Goal: Task Accomplishment & Management: Manage account settings

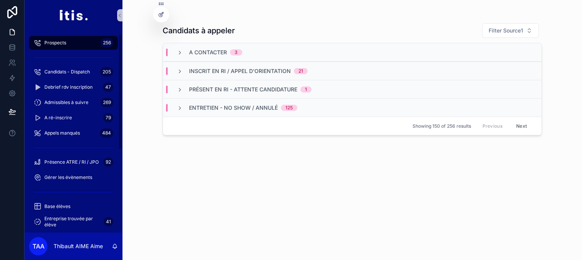
scroll to position [115, 0]
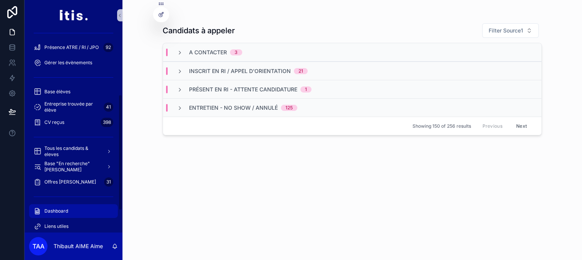
click at [80, 208] on div "Dashboard" at bounding box center [74, 211] width 80 height 12
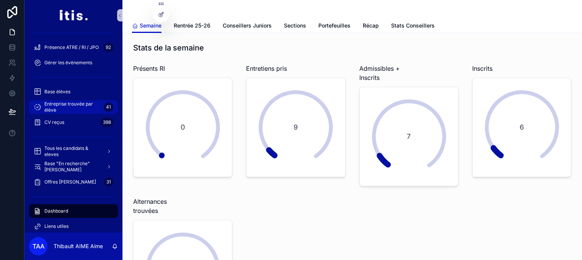
click at [77, 108] on span "Entreprise trouvée par élève" at bounding box center [72, 107] width 56 height 12
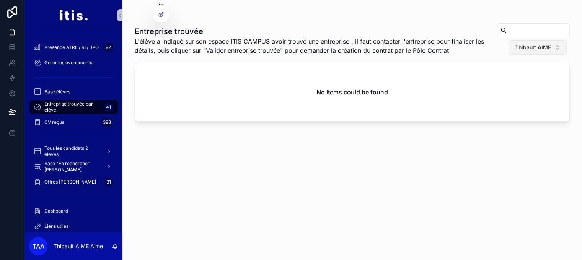
click at [551, 49] on span "Thibault AIME" at bounding box center [533, 48] width 36 height 8
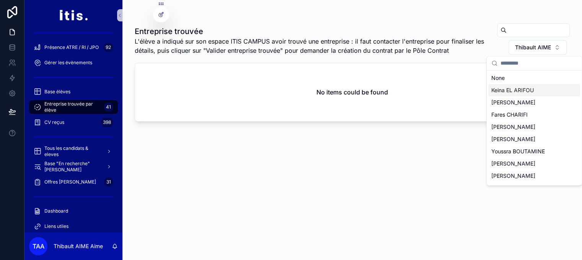
click at [527, 84] on div "Keina EL ARIFOU" at bounding box center [535, 90] width 92 height 12
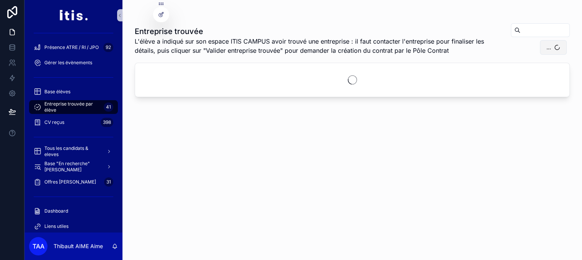
click at [551, 46] on span "..." at bounding box center [549, 48] width 5 height 8
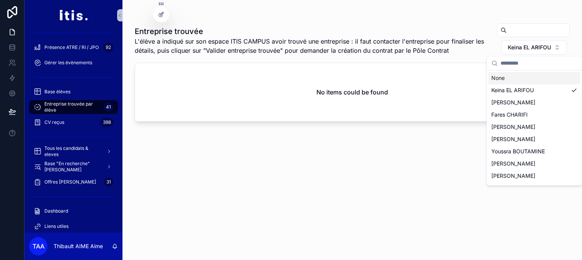
click at [520, 79] on div "None" at bounding box center [535, 78] width 92 height 12
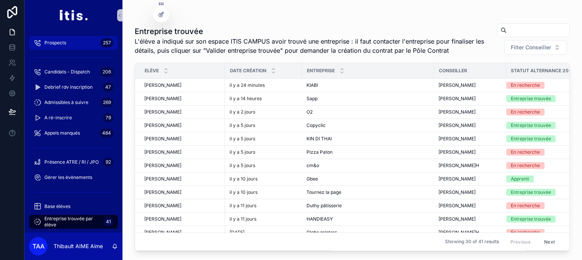
click at [63, 40] on span "Prospects" at bounding box center [55, 43] width 22 height 6
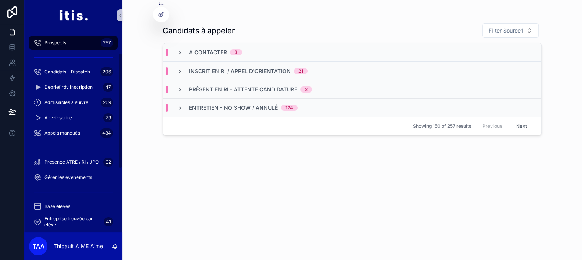
scroll to position [153, 0]
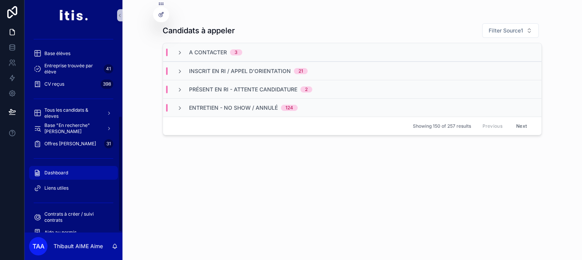
click at [70, 175] on div "Dashboard" at bounding box center [74, 173] width 80 height 12
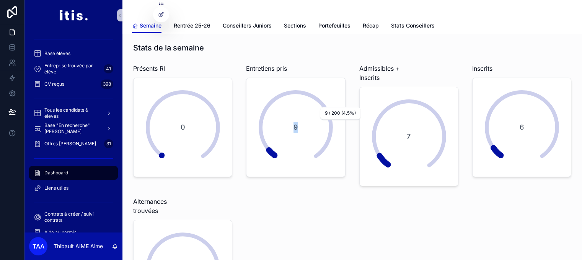
drag, startPoint x: 294, startPoint y: 127, endPoint x: 304, endPoint y: 126, distance: 9.2
click at [304, 126] on div "9" at bounding box center [295, 128] width 89 height 90
drag, startPoint x: 304, startPoint y: 126, endPoint x: 277, endPoint y: 126, distance: 26.8
click at [277, 126] on div "9" at bounding box center [295, 128] width 89 height 90
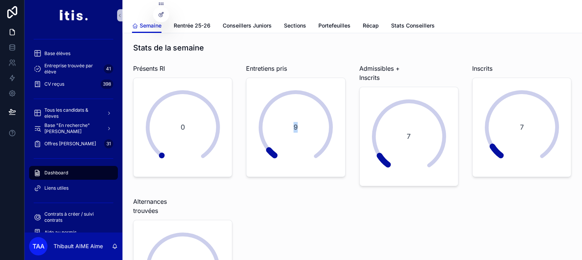
click at [277, 126] on div "9" at bounding box center [295, 128] width 89 height 90
click at [334, 142] on div "9" at bounding box center [295, 128] width 89 height 90
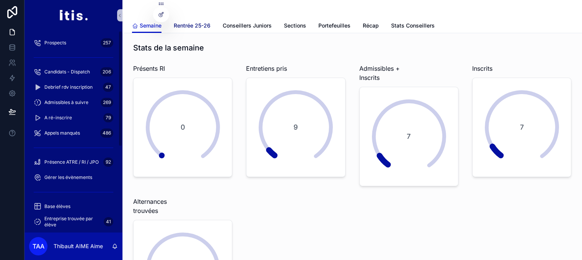
click at [200, 24] on span "Rentrée 25-26" at bounding box center [192, 26] width 37 height 8
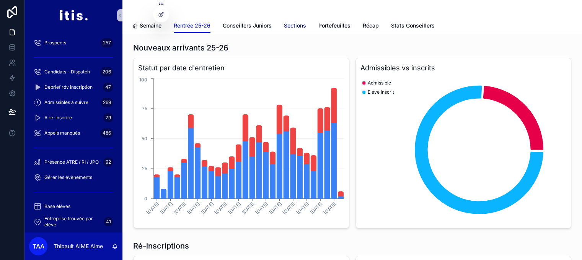
click at [302, 24] on span "Sections" at bounding box center [295, 26] width 22 height 8
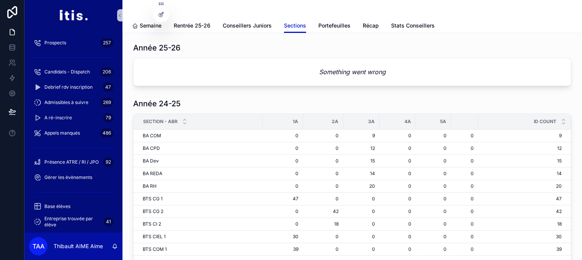
click at [363, 75] on em "Something went wrong" at bounding box center [352, 71] width 67 height 9
click at [358, 57] on div "Année 25-26 Something went wrong" at bounding box center [352, 65] width 438 height 44
click at [160, 16] on icon at bounding box center [160, 14] width 3 height 3
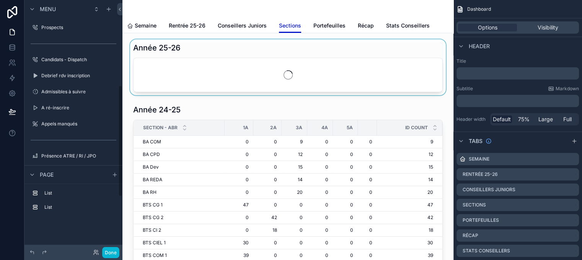
scroll to position [196, 0]
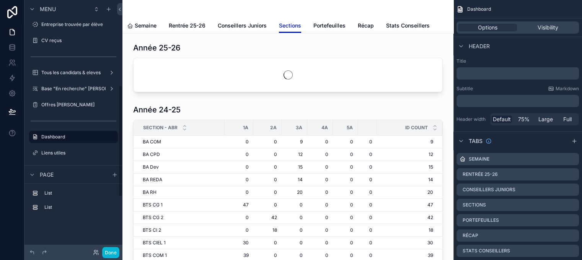
click at [345, 76] on div "scrollable content" at bounding box center [288, 67] width 319 height 56
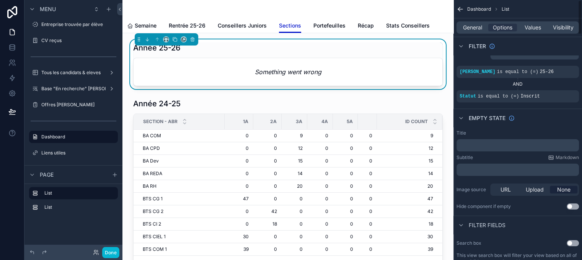
scroll to position [0, 0]
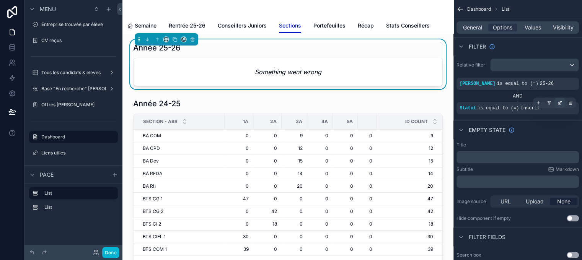
click at [561, 102] on icon "scrollable content" at bounding box center [560, 103] width 3 height 3
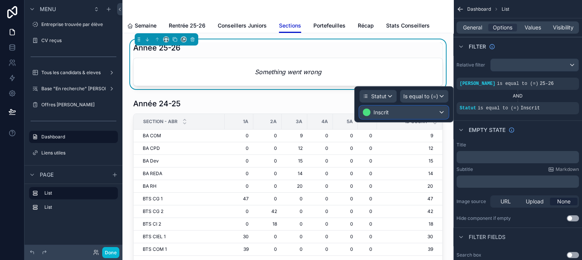
click at [428, 113] on div "Inscrit" at bounding box center [404, 112] width 88 height 12
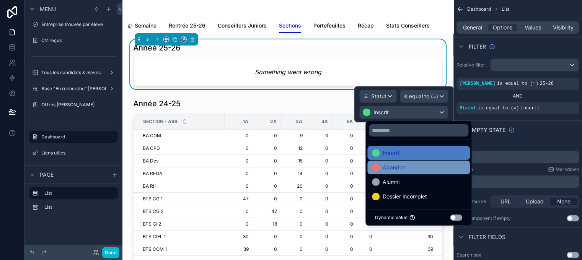
click at [408, 171] on div "Abandon" at bounding box center [418, 167] width 93 height 9
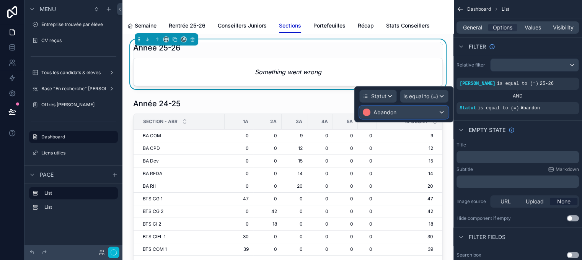
click at [415, 112] on div "Abandon" at bounding box center [404, 112] width 88 height 12
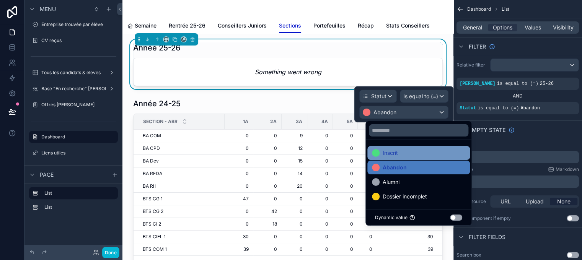
click at [403, 155] on div "Inscrit" at bounding box center [418, 153] width 93 height 9
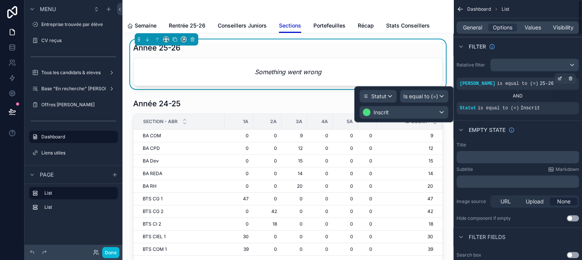
click at [526, 79] on div "[PERSON_NAME] is equal to (=) 25-26" at bounding box center [518, 84] width 123 height 12
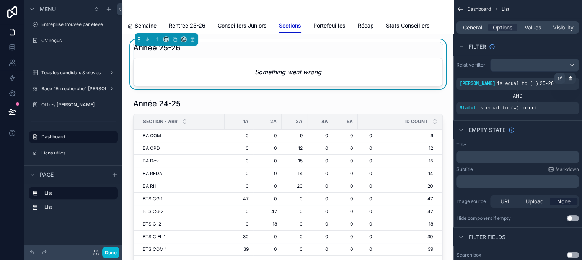
click at [563, 78] on icon "scrollable content" at bounding box center [560, 78] width 5 height 5
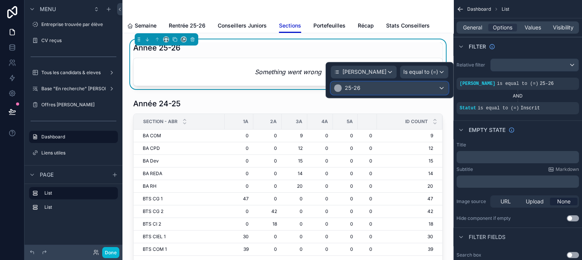
click at [404, 89] on div "25-26" at bounding box center [389, 88] width 117 height 12
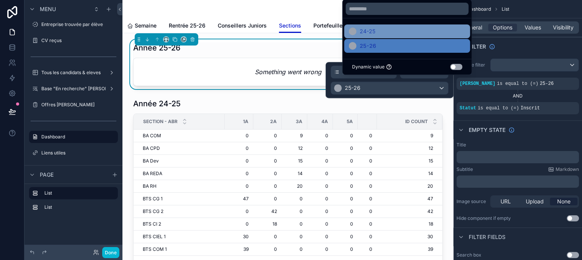
click at [368, 36] on span "24-25" at bounding box center [368, 31] width 16 height 9
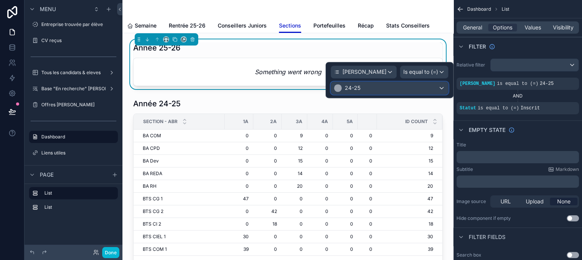
click at [397, 87] on div "24-25" at bounding box center [389, 88] width 117 height 12
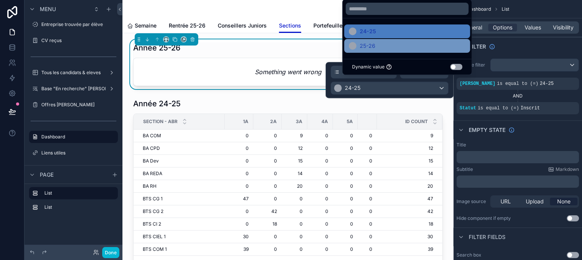
click at [380, 51] on div "25-26" at bounding box center [407, 45] width 117 height 9
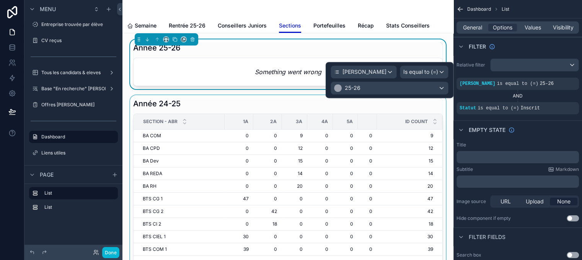
click at [402, 102] on div "scrollable content" at bounding box center [288, 204] width 319 height 218
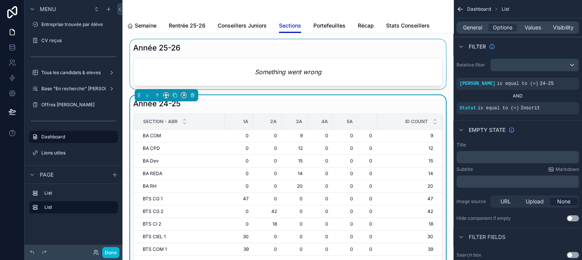
click at [392, 54] on div "scrollable content" at bounding box center [288, 64] width 319 height 50
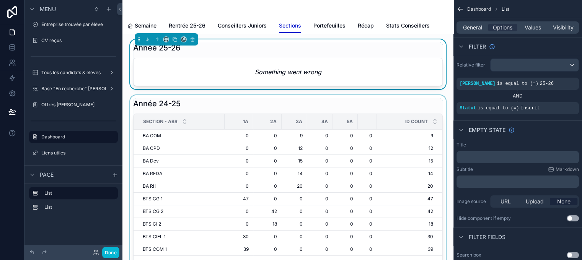
click at [409, 105] on div "scrollable content" at bounding box center [288, 204] width 319 height 218
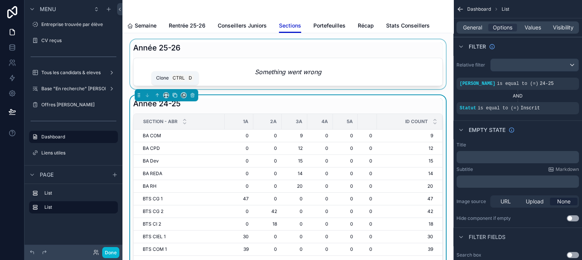
click at [173, 95] on icon "scrollable content" at bounding box center [174, 95] width 5 height 5
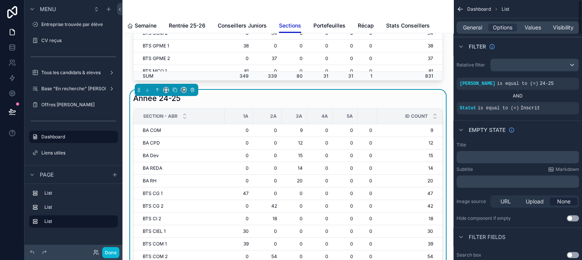
scroll to position [230, 0]
click at [409, 107] on div "Année 24-25 Section - abr 1A 2A 3A 4A 5A id COUNT BA COM 0 0 9 0 0 0 9 BA CPD 0…" at bounding box center [288, 197] width 310 height 211
click at [563, 82] on div "scrollable content" at bounding box center [560, 78] width 11 height 11
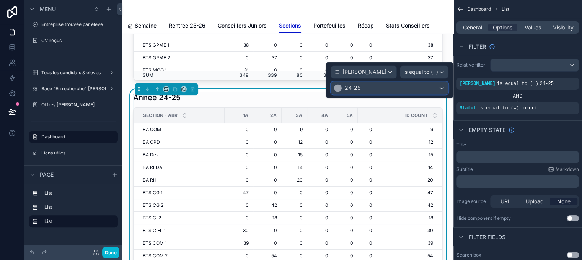
drag, startPoint x: 422, startPoint y: 88, endPoint x: 386, endPoint y: 100, distance: 38.0
click at [422, 88] on div "24-25" at bounding box center [389, 88] width 117 height 12
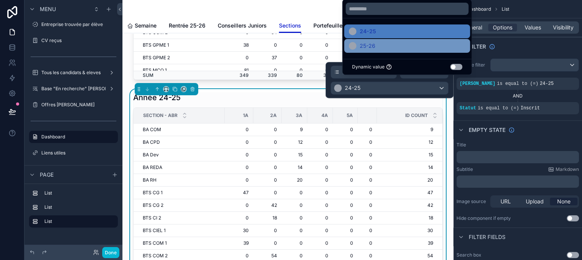
click at [371, 51] on span "25-26" at bounding box center [368, 45] width 16 height 9
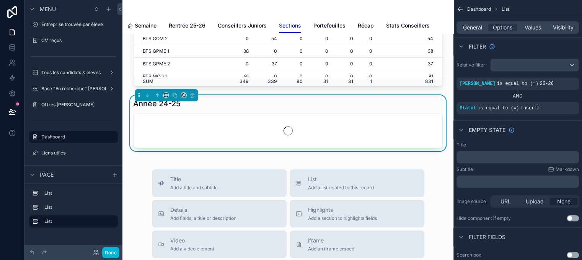
click at [312, 109] on div "Année 24-25" at bounding box center [288, 103] width 310 height 11
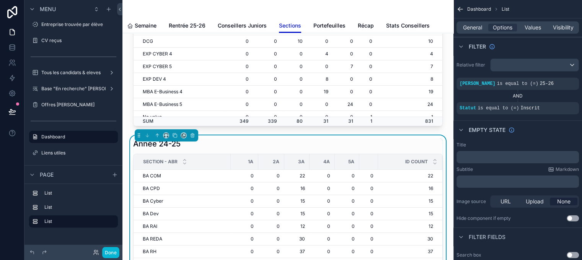
scroll to position [153, 0]
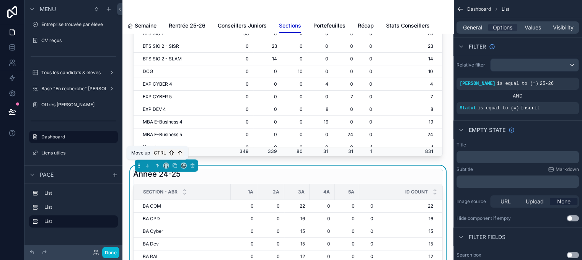
click at [157, 166] on icon "scrollable content" at bounding box center [157, 165] width 2 height 2
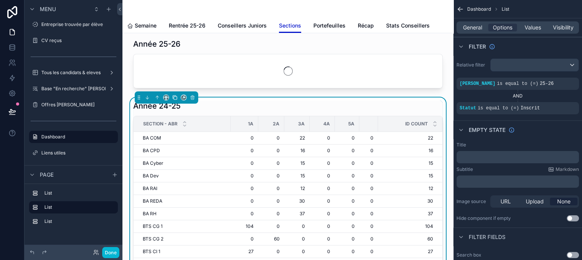
scroll to position [0, 0]
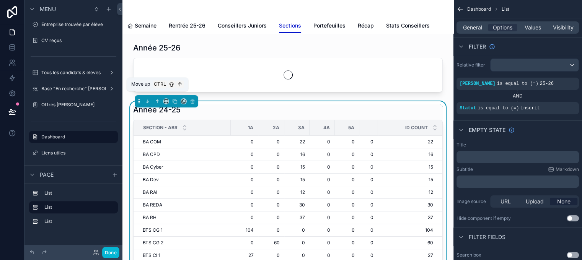
click at [156, 102] on icon "scrollable content" at bounding box center [157, 101] width 5 height 5
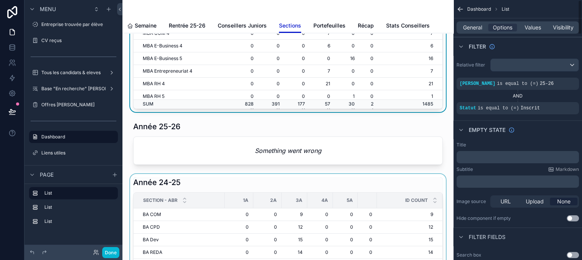
scroll to position [153, 0]
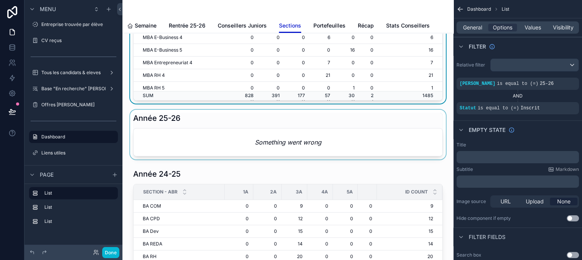
click at [360, 141] on div "scrollable content" at bounding box center [288, 135] width 319 height 50
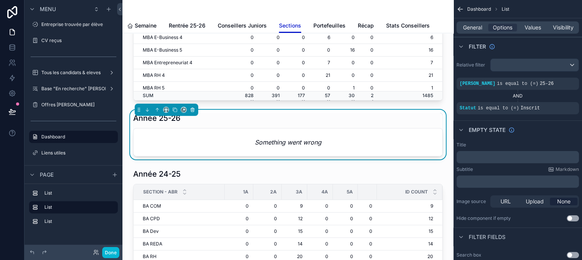
click at [195, 113] on icon "scrollable content" at bounding box center [192, 109] width 5 height 5
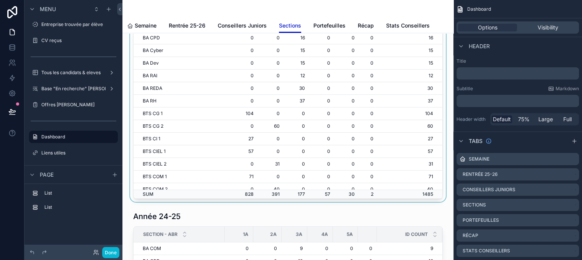
scroll to position [0, 0]
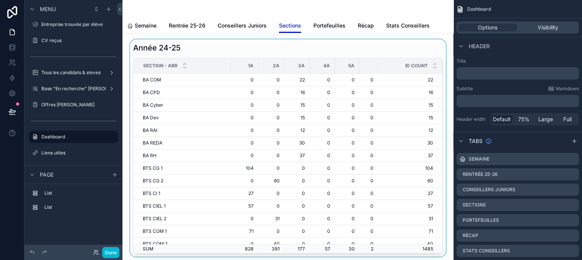
click at [176, 51] on div "scrollable content" at bounding box center [288, 148] width 319 height 218
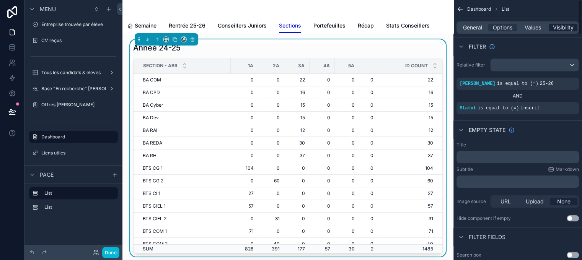
click at [562, 29] on span "Visibility" at bounding box center [563, 28] width 21 height 8
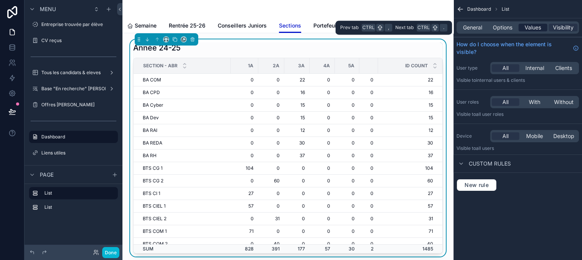
click at [535, 29] on span "Values" at bounding box center [533, 28] width 16 height 8
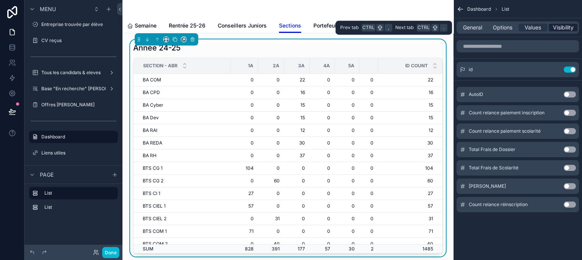
click at [569, 26] on span "Visibility" at bounding box center [563, 28] width 21 height 8
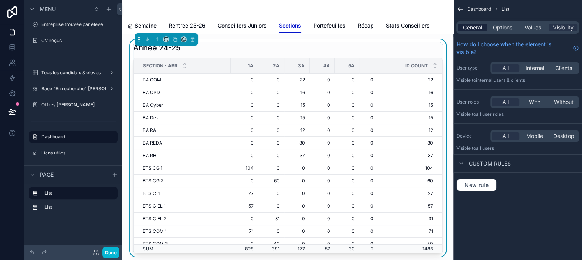
click at [478, 27] on span "General" at bounding box center [472, 28] width 19 height 8
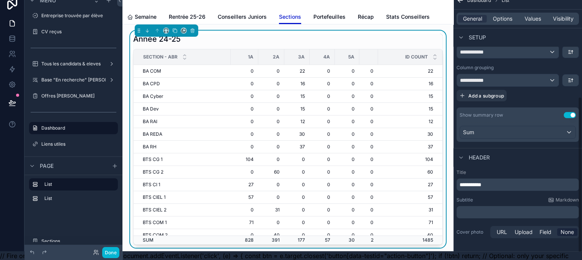
scroll to position [24, 0]
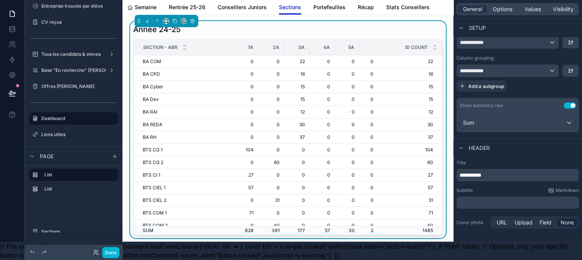
click at [500, 172] on p "**********" at bounding box center [519, 176] width 118 height 8
click at [482, 173] on span "**********" at bounding box center [471, 175] width 22 height 5
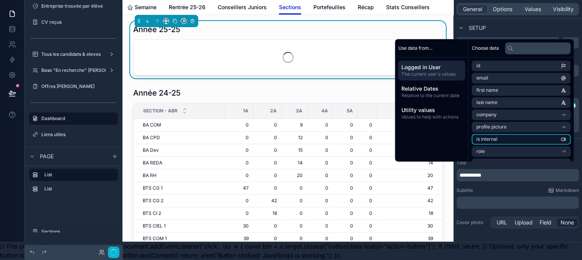
click at [500, 145] on li "is internal" at bounding box center [521, 139] width 99 height 11
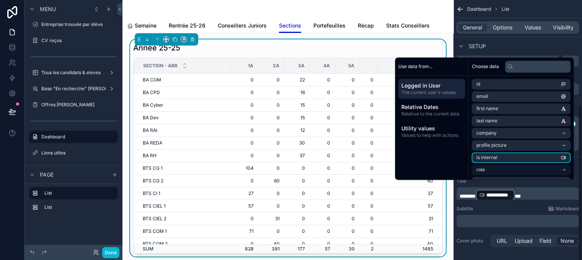
scroll to position [174, 0]
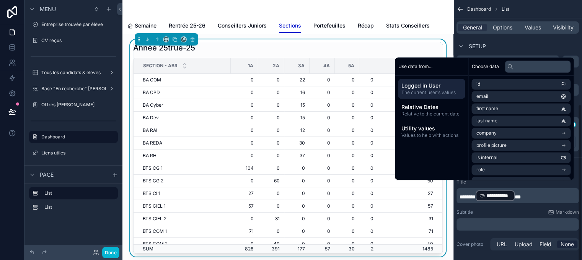
click at [502, 196] on span "**********" at bounding box center [499, 196] width 25 height 8
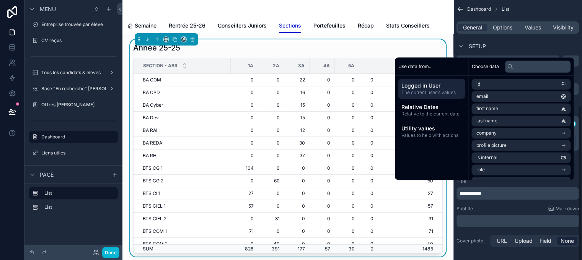
click at [510, 192] on p "**********" at bounding box center [519, 194] width 118 height 8
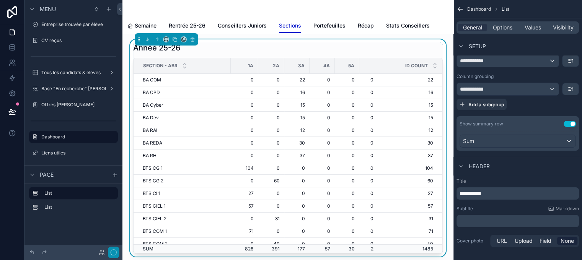
click at [110, 252] on button "button" at bounding box center [113, 252] width 11 height 11
click at [110, 252] on button "Done" at bounding box center [110, 252] width 17 height 11
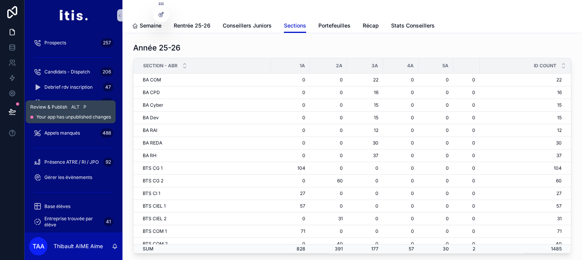
click at [11, 112] on icon at bounding box center [12, 112] width 7 height 4
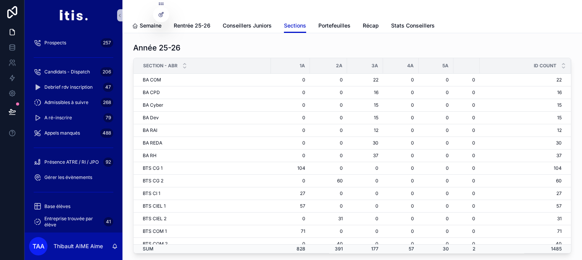
click at [231, 54] on div "Année 25-26 Section - abr 1A 2A 3A 4A 5A id COUNT BA COM 0 0 22 0 0 0 22 BA CPD…" at bounding box center [352, 148] width 438 height 211
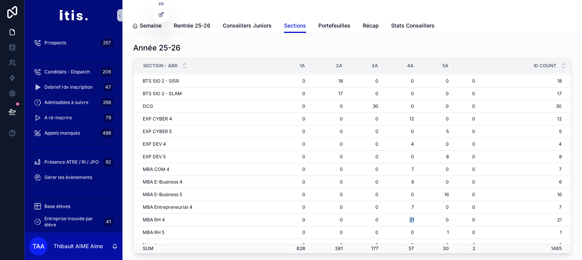
drag, startPoint x: 406, startPoint y: 212, endPoint x: 415, endPoint y: 216, distance: 9.8
click at [415, 216] on tr "MBA RH 4 0 0 0 21 0 0 21" at bounding box center [353, 220] width 438 height 13
click at [419, 216] on td "0" at bounding box center [436, 220] width 35 height 13
drag, startPoint x: 415, startPoint y: 216, endPoint x: 401, endPoint y: 217, distance: 13.4
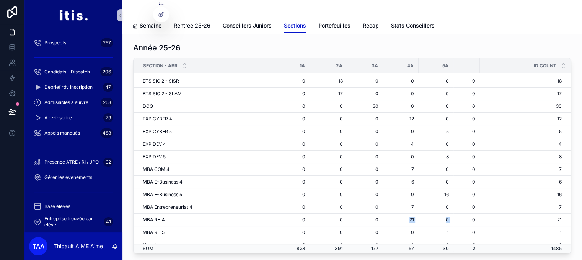
click at [401, 217] on tr "MBA RH 4 0 0 0 21 0 0 21" at bounding box center [353, 220] width 438 height 13
click at [401, 217] on td "21" at bounding box center [401, 220] width 36 height 13
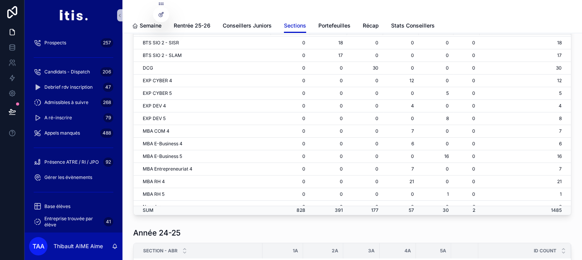
drag, startPoint x: 439, startPoint y: 193, endPoint x: 445, endPoint y: 192, distance: 5.8
click at [444, 193] on td "1" at bounding box center [436, 194] width 35 height 13
click at [445, 192] on td "1" at bounding box center [436, 194] width 35 height 13
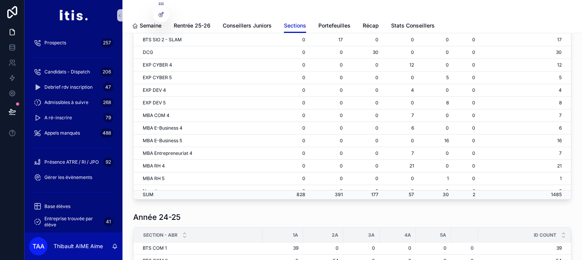
click at [579, 96] on div "Année 25-26 Section - abr 1A 2A 3A 4A 5A id COUNT BA COM 0 0 22 0 0 0 22 BA CPD…" at bounding box center [353, 227] width 460 height 496
